Goal: Share content: Share content

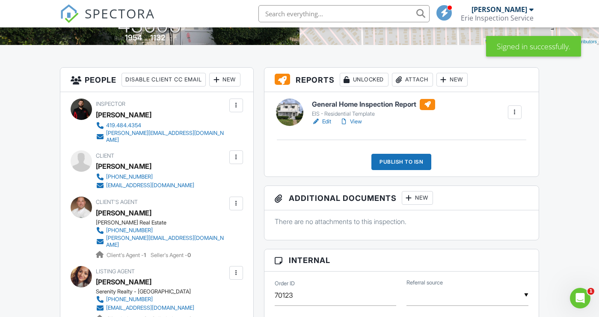
click at [415, 161] on div "Publish to ISN" at bounding box center [402, 162] width 60 height 16
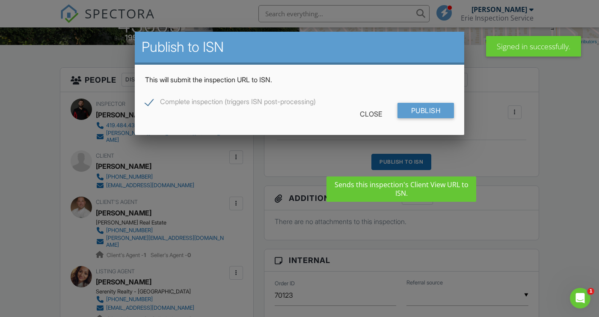
click at [511, 124] on div at bounding box center [299, 155] width 599 height 396
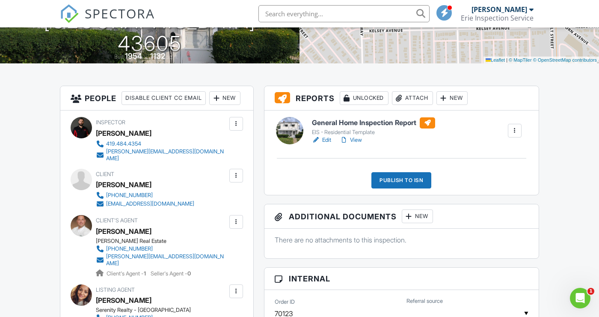
scroll to position [170, 0]
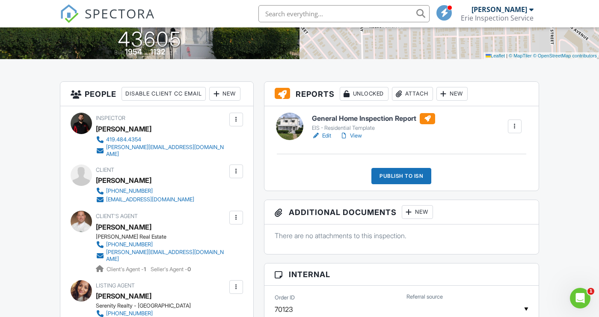
click at [416, 176] on div "Publish to ISN" at bounding box center [402, 176] width 60 height 16
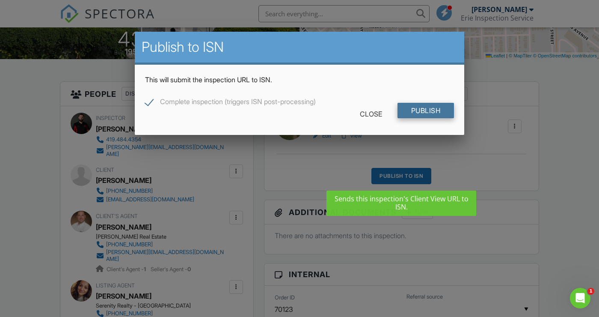
click at [434, 118] on input "Publish" at bounding box center [426, 110] width 57 height 15
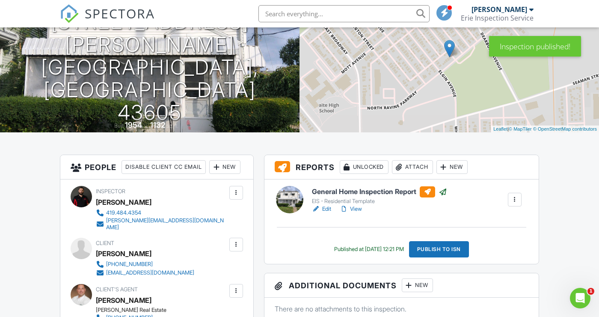
scroll to position [97, 0]
